Goal: Information Seeking & Learning: Check status

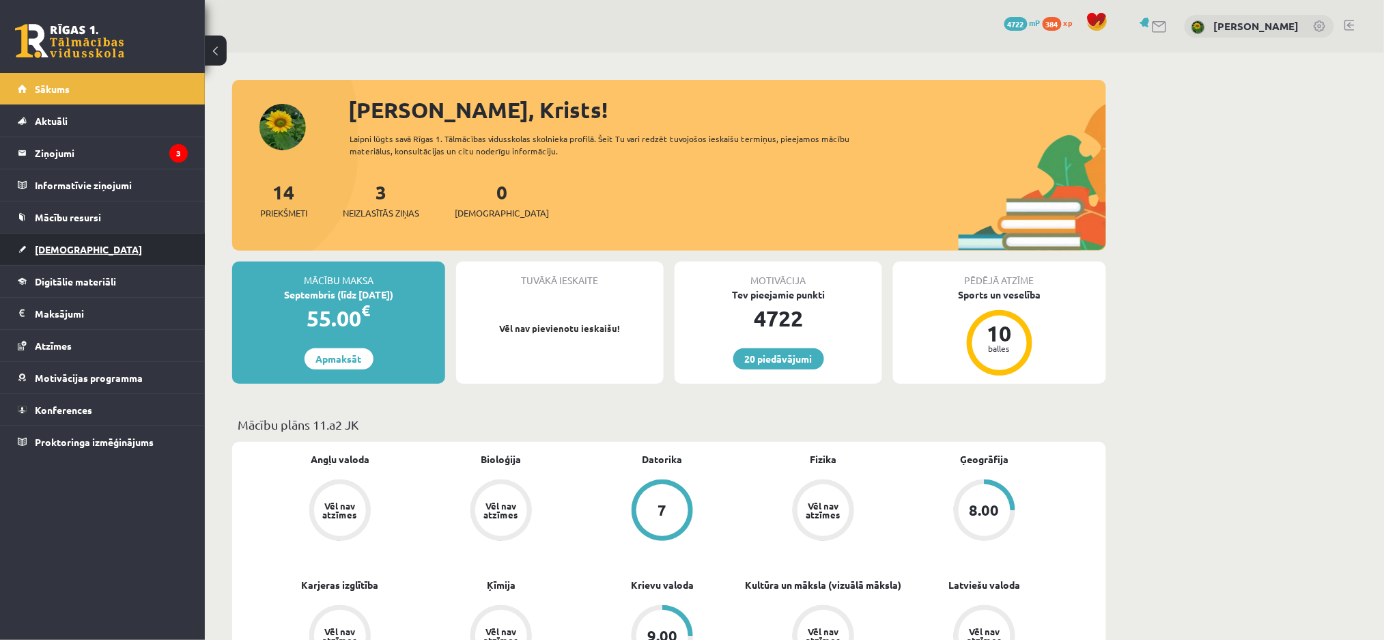
click at [94, 250] on link "[DEMOGRAPHIC_DATA]" at bounding box center [103, 248] width 170 height 31
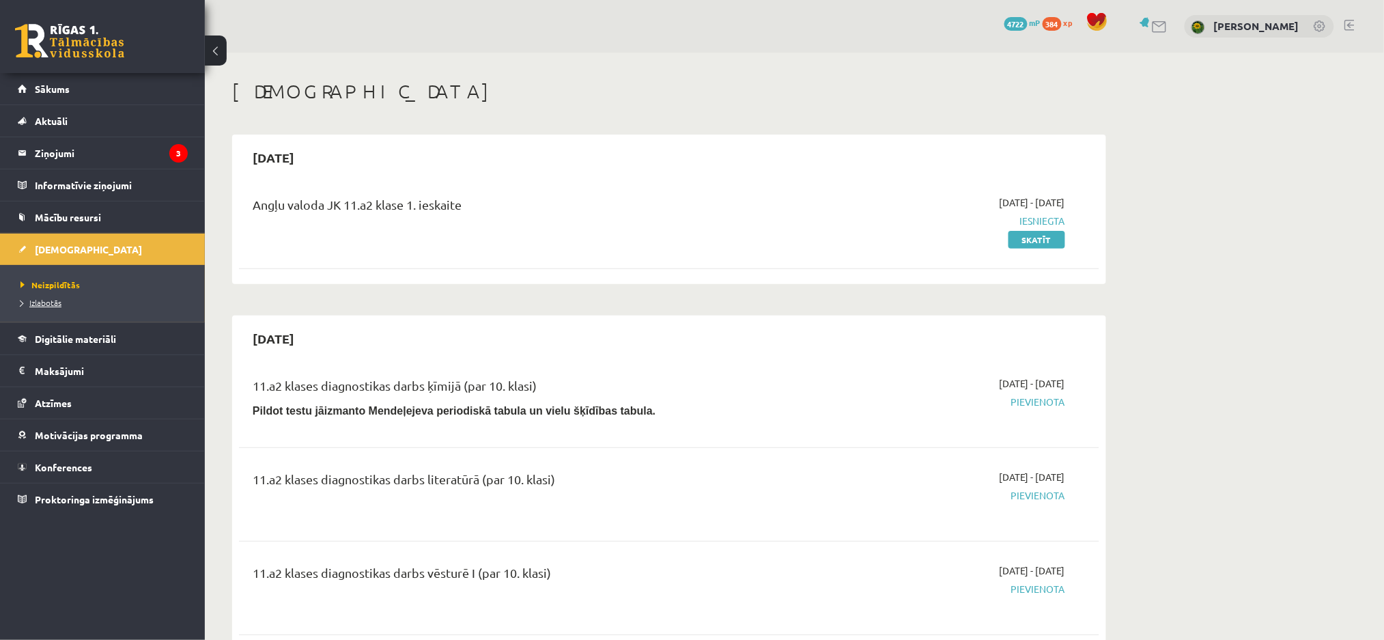
click at [22, 300] on span "Izlabotās" at bounding box center [40, 302] width 41 height 11
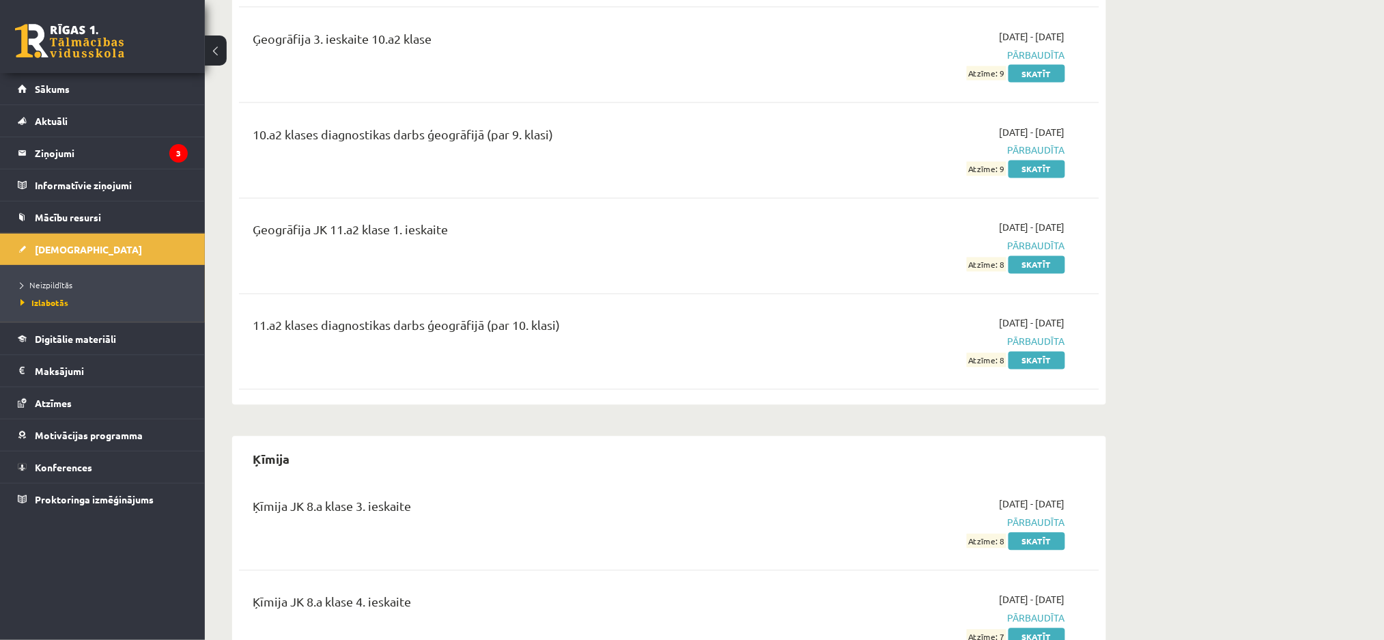
scroll to position [6386, 0]
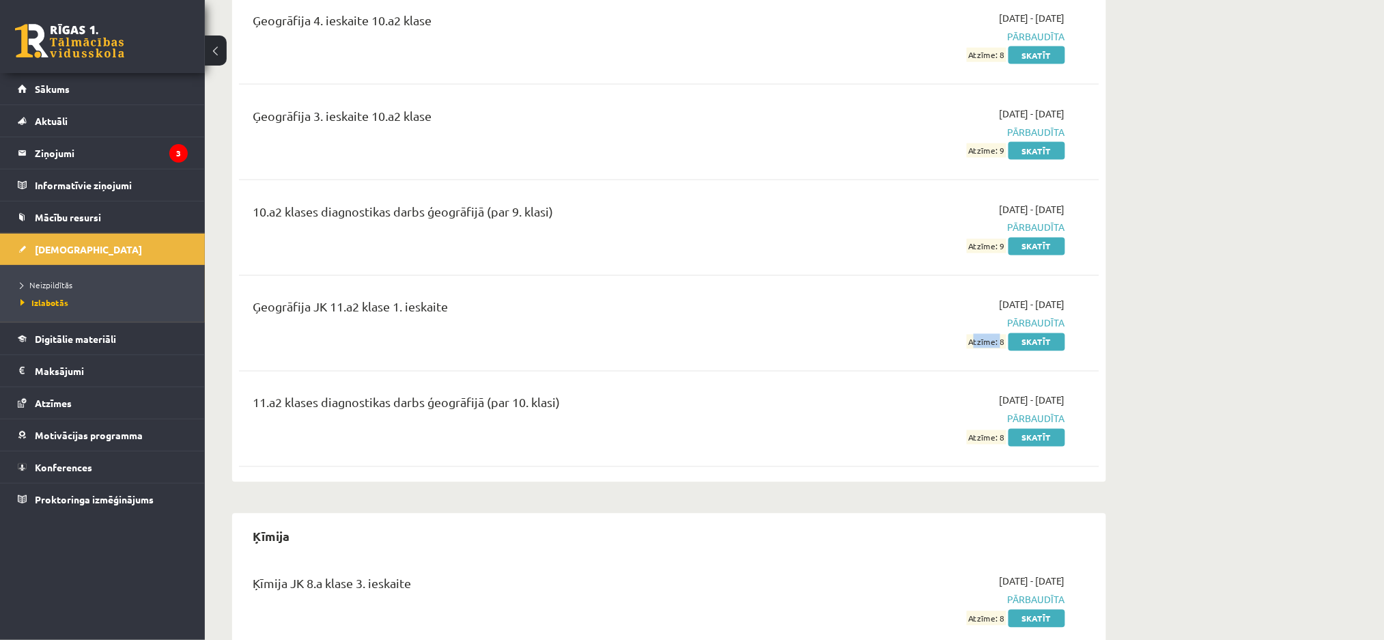
drag, startPoint x: 962, startPoint y: 317, endPoint x: 1120, endPoint y: 306, distance: 158.7
click at [998, 311] on div "[DATE] - [DATE] Pārbaudīta Atzīme: 8 Skatīt" at bounding box center [936, 323] width 278 height 51
drag, startPoint x: 1384, startPoint y: 268, endPoint x: 1377, endPoint y: 98, distance: 170.1
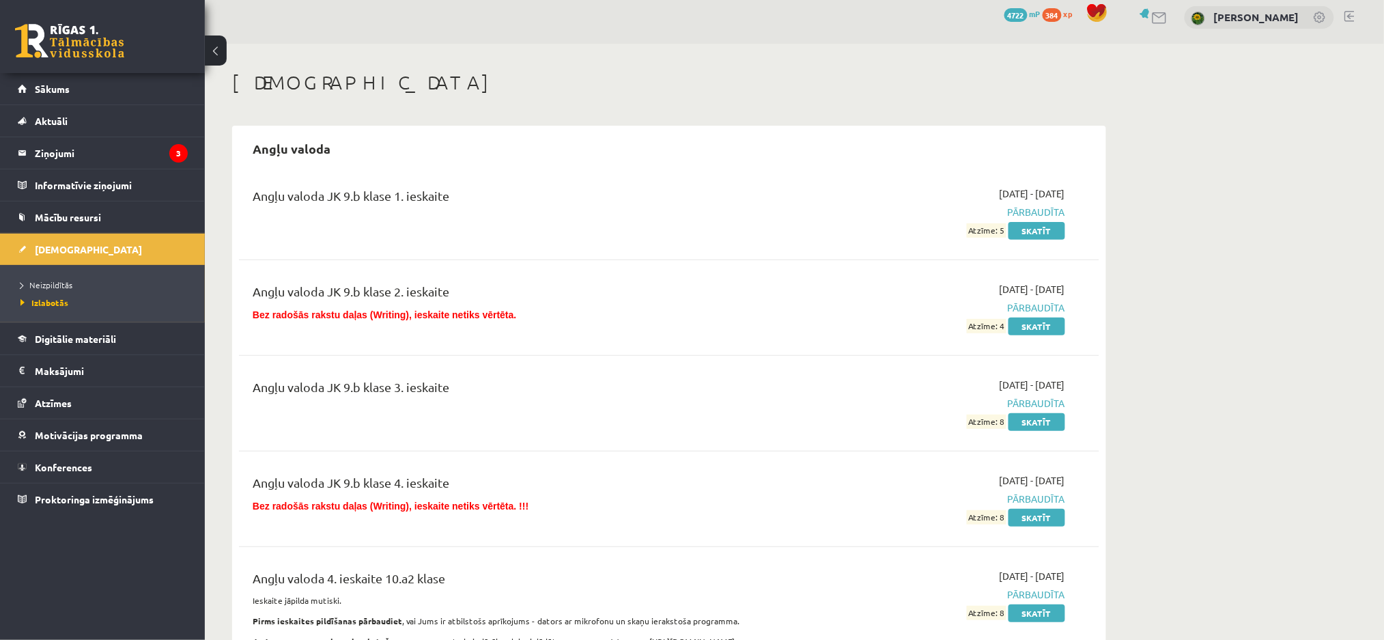
scroll to position [0, 0]
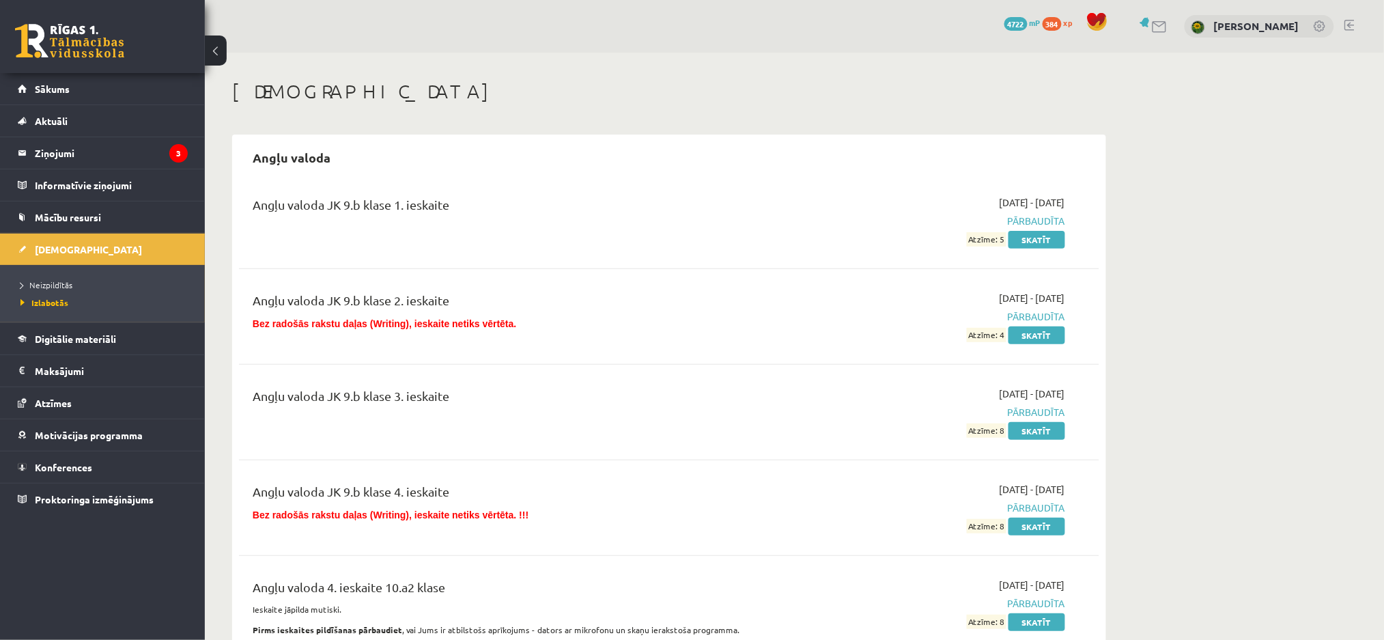
click at [1354, 22] on link at bounding box center [1349, 25] width 10 height 11
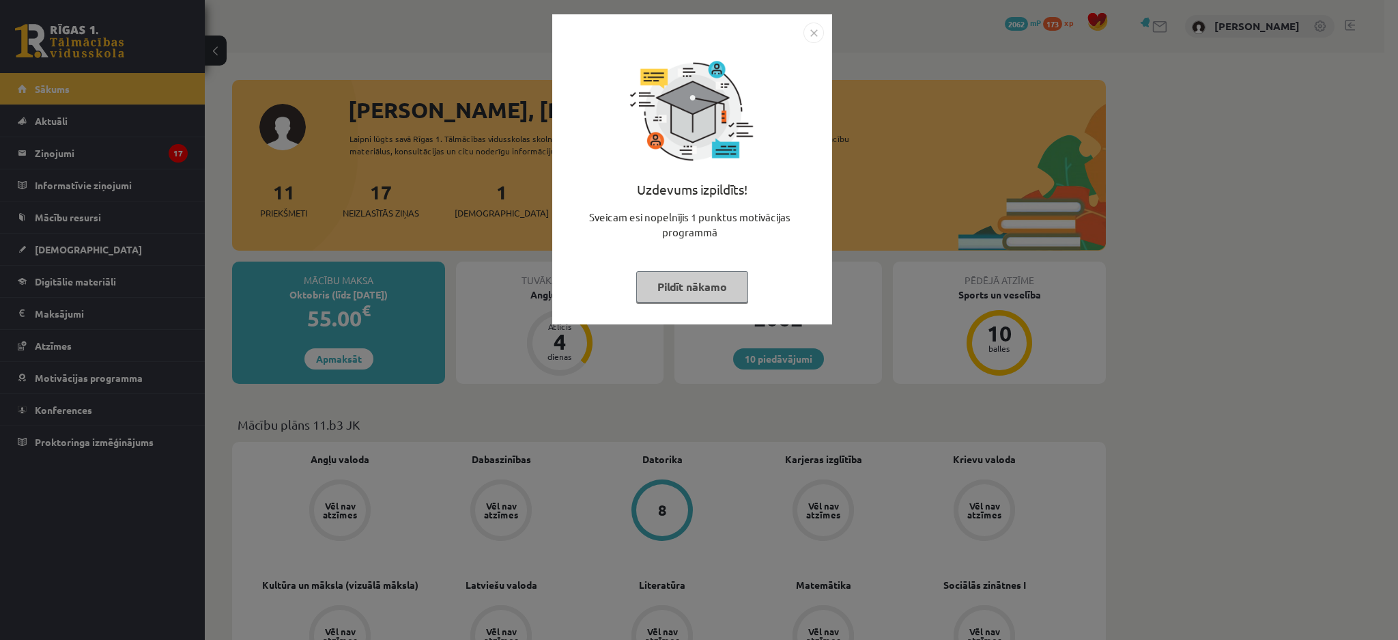
click at [498, 181] on div "Uzdevums izpildīts! Sveicam esi nopelnījis 1 punktus motivācijas programmā Pild…" at bounding box center [699, 320] width 1398 height 640
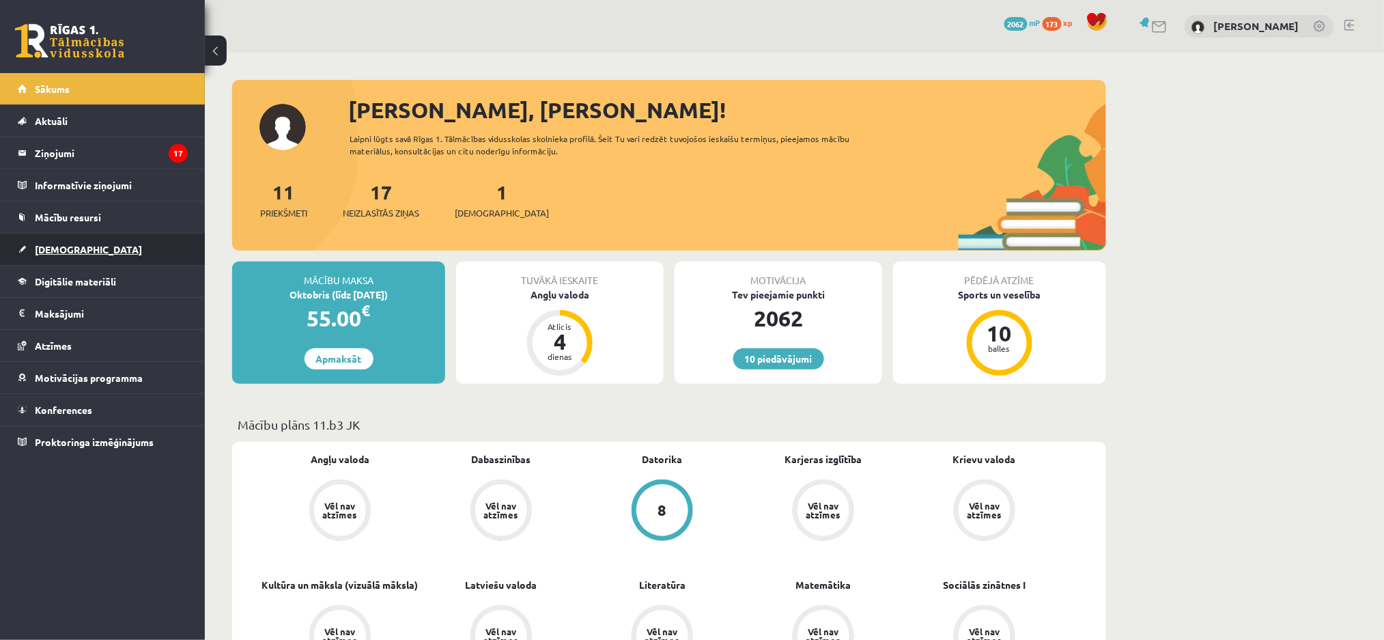
click at [57, 248] on span "[DEMOGRAPHIC_DATA]" at bounding box center [88, 249] width 107 height 12
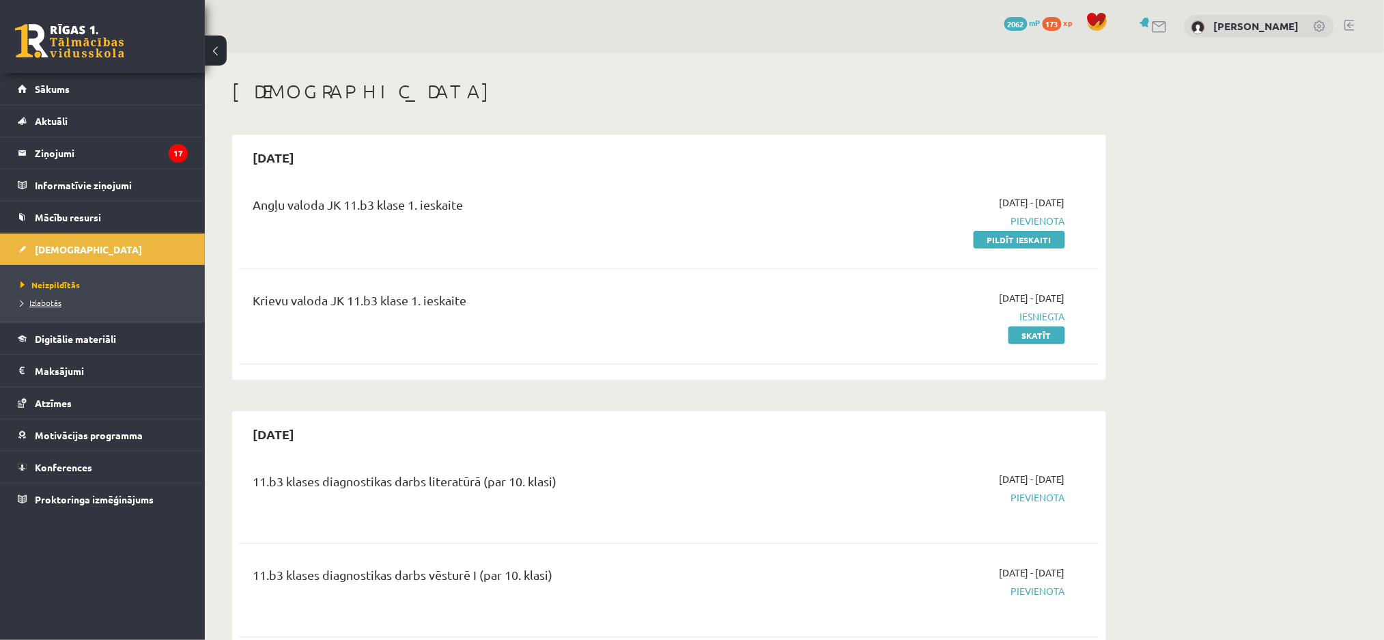
click at [96, 300] on link "Izlabotās" at bounding box center [105, 302] width 171 height 12
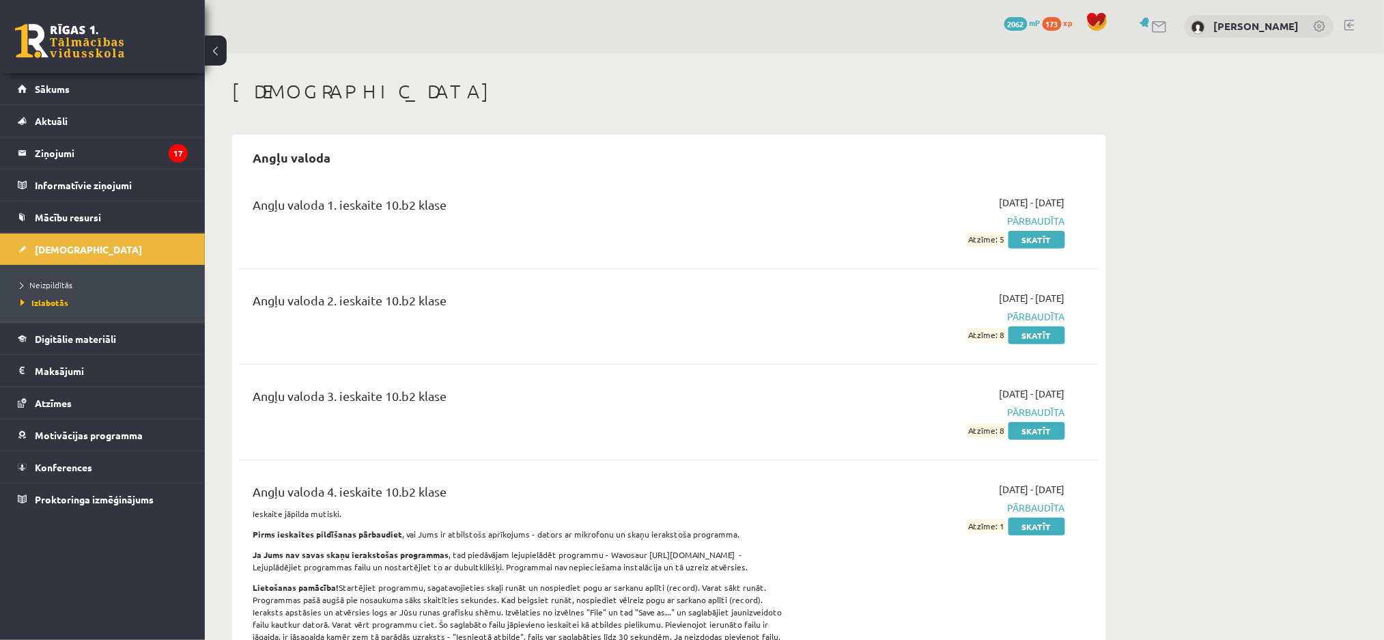
click at [594, 329] on div "Angļu valoda 2. ieskaite 10.b2 klase" at bounding box center [519, 316] width 555 height 51
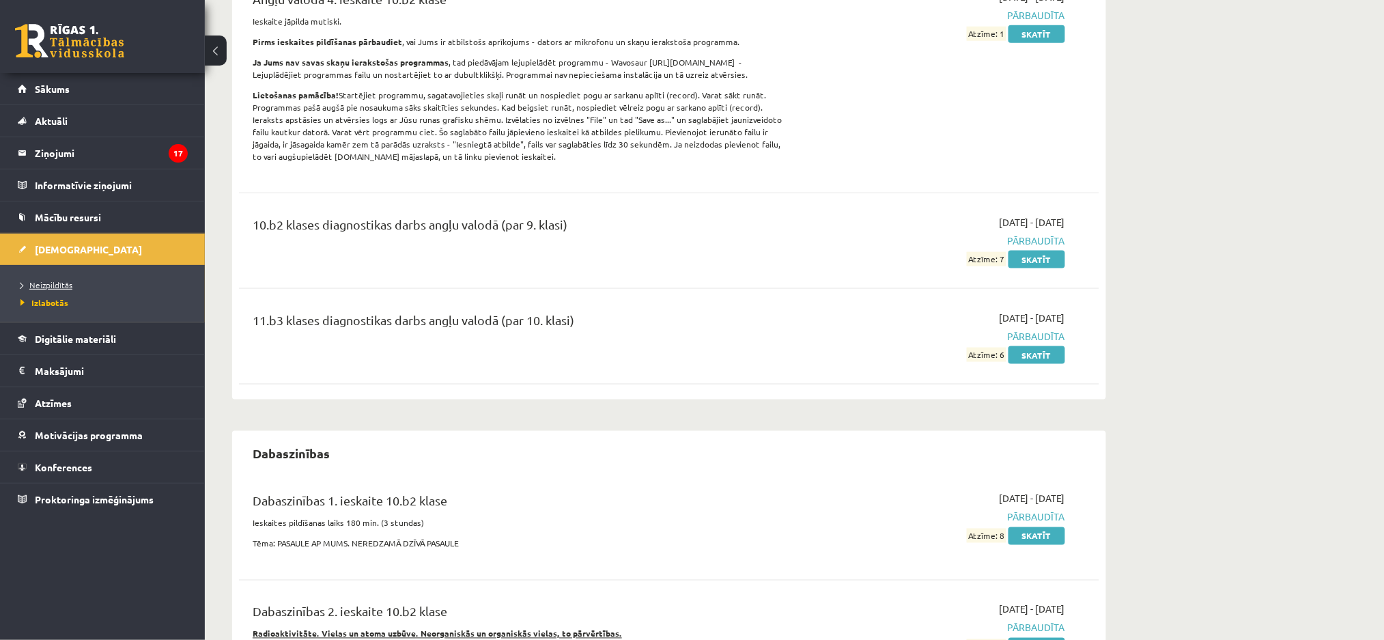
scroll to position [2975, 0]
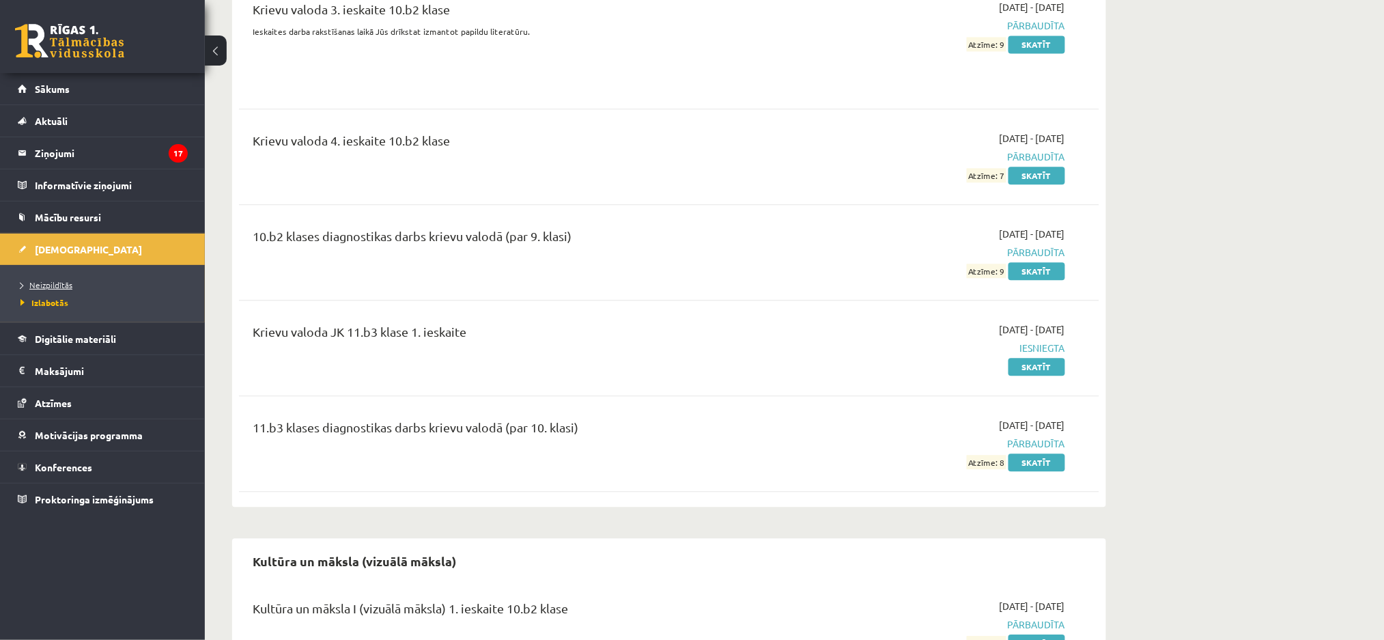
click at [61, 283] on span "Neizpildītās" at bounding box center [46, 284] width 52 height 11
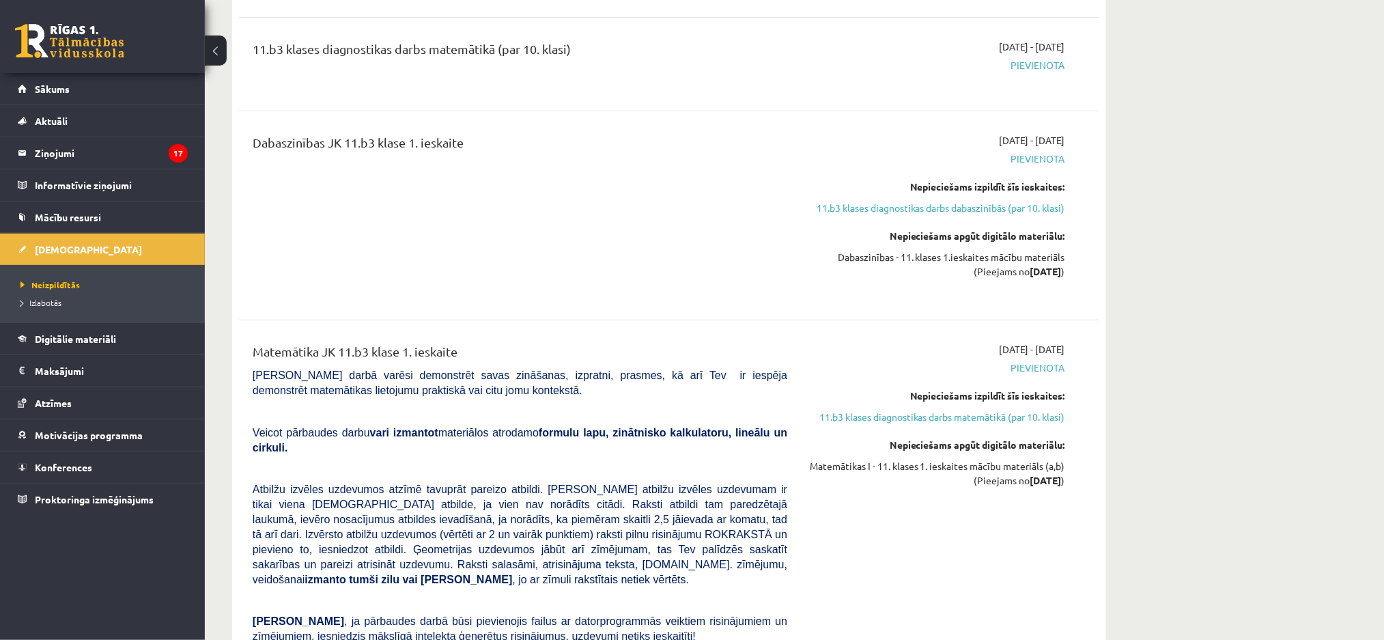
scroll to position [2065, 0]
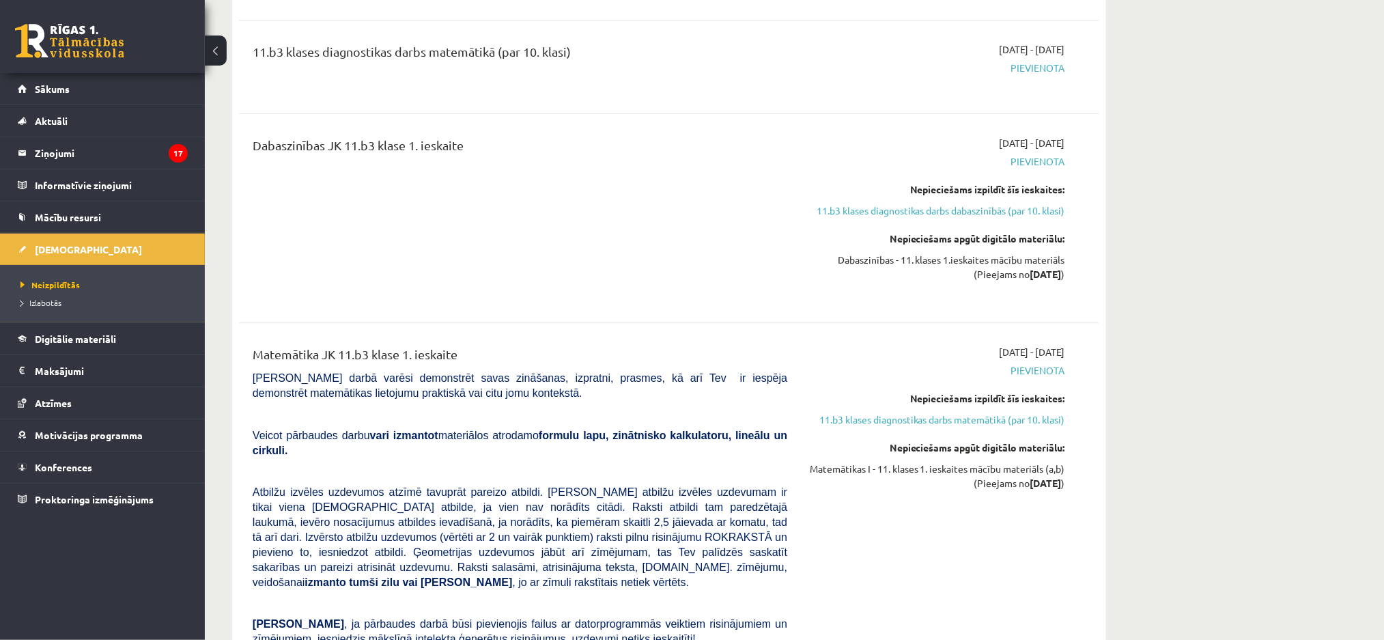
drag, startPoint x: 468, startPoint y: 351, endPoint x: 244, endPoint y: 350, distance: 224.6
click at [244, 350] on div "Matemātika JK 11.b3 klase 1. ieskaite Pārbaudes darbā varēsi demonstrēt savas z…" at bounding box center [519, 575] width 555 height 461
copy div "Matemātika JK 11.b3 klase 1. ieskaite"
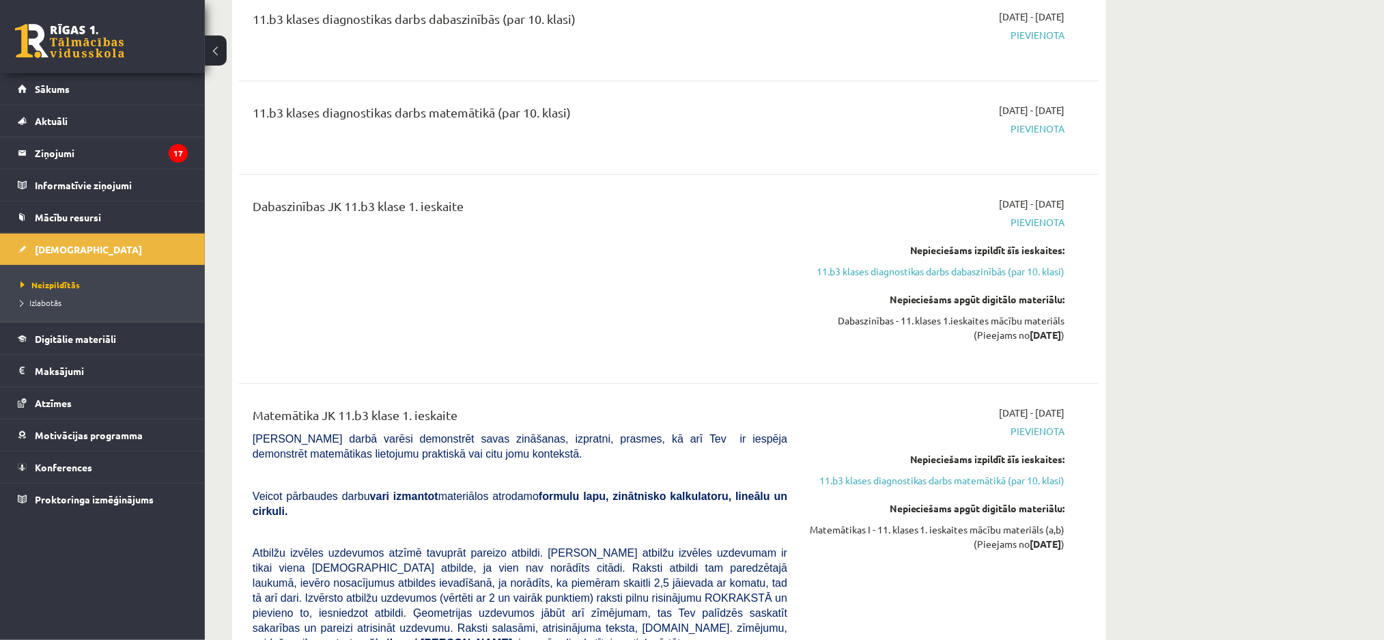
scroll to position [1883, 0]
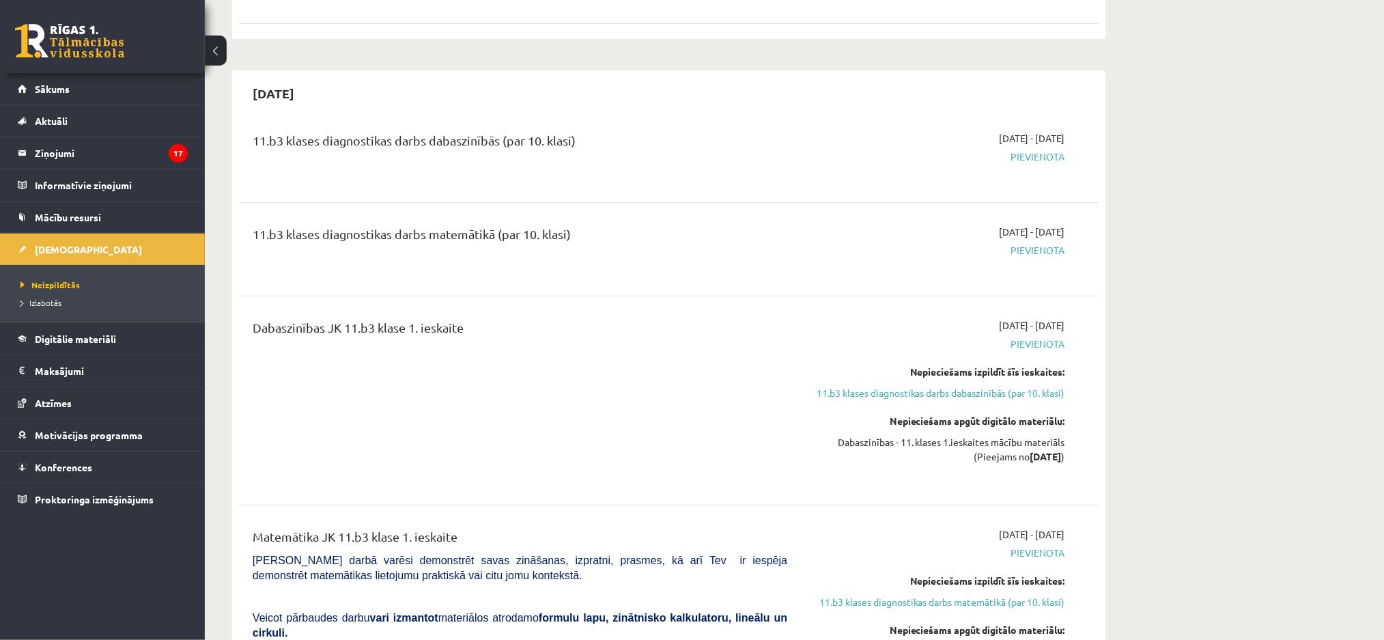
drag, startPoint x: 528, startPoint y: 345, endPoint x: 225, endPoint y: 321, distance: 304.0
copy div "Dabaszinības JK 11.b3 klase 1. ieskaite"
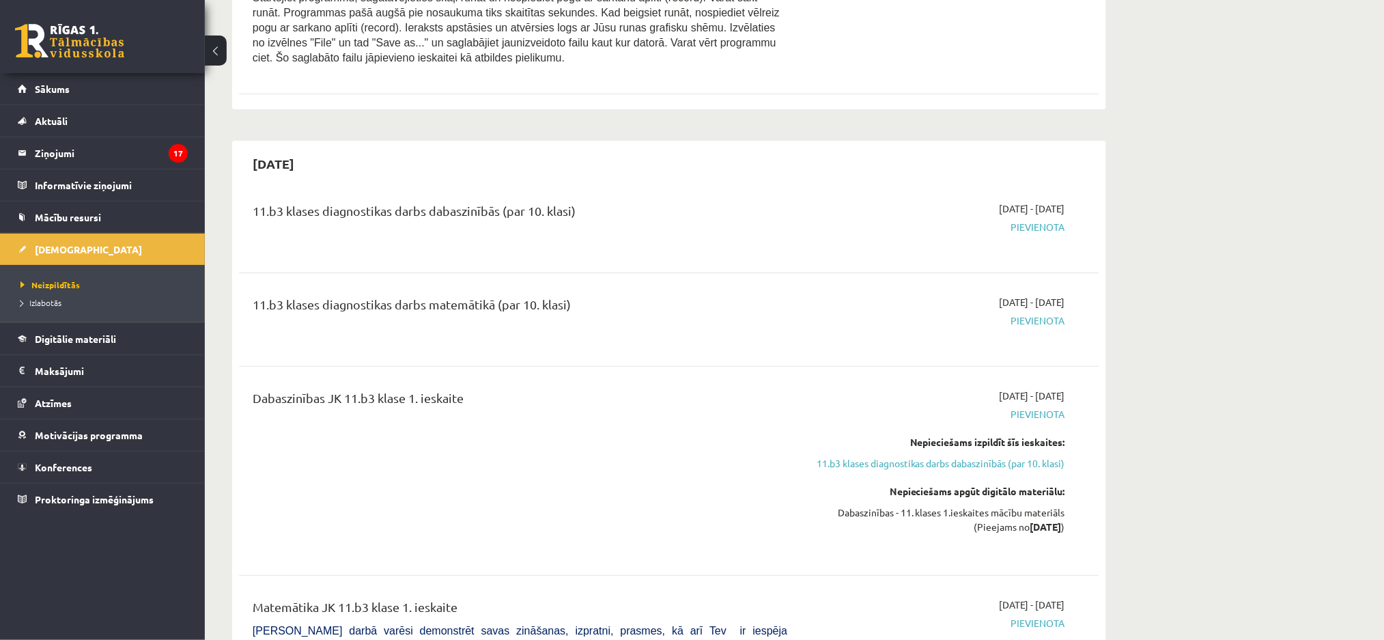
scroll to position [1792, 0]
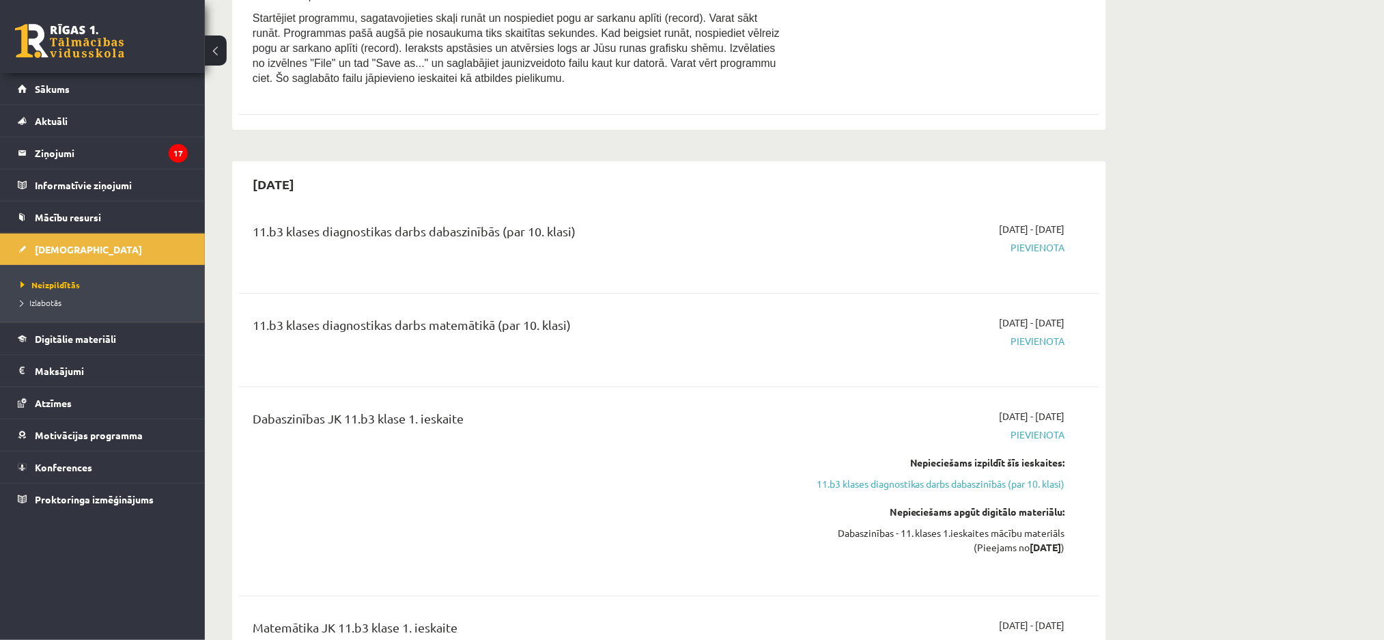
drag, startPoint x: 618, startPoint y: 321, endPoint x: 223, endPoint y: 313, distance: 394.6
copy div "11.b3 klases diagnostikas darbs matemātikā (par 10. klasi)"
drag, startPoint x: 592, startPoint y: 231, endPoint x: 248, endPoint y: 239, distance: 343.4
click at [248, 239] on div "11.b3 klases diagnostikas darbs dabaszinībās (par 10. klasi)" at bounding box center [519, 246] width 555 height 49
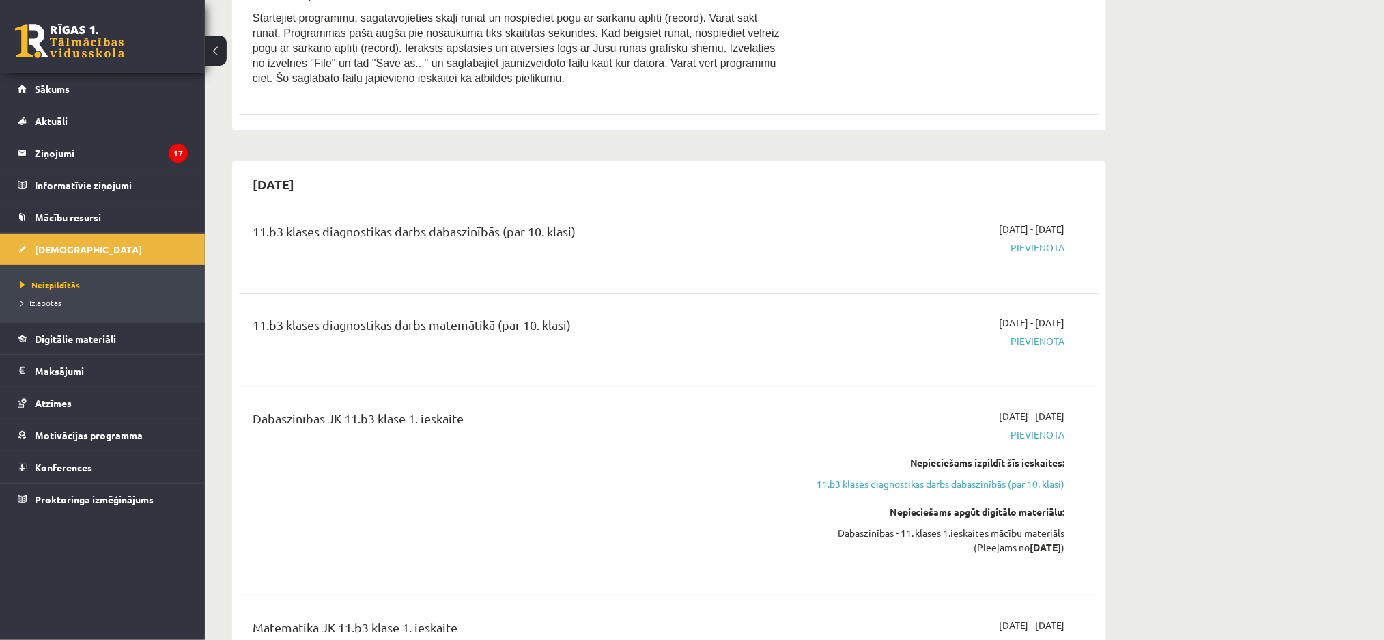
copy div "11.b3 klases diagnostikas darbs dabaszinībās (par 10. klasi)"
